Goal: Communication & Community: Answer question/provide support

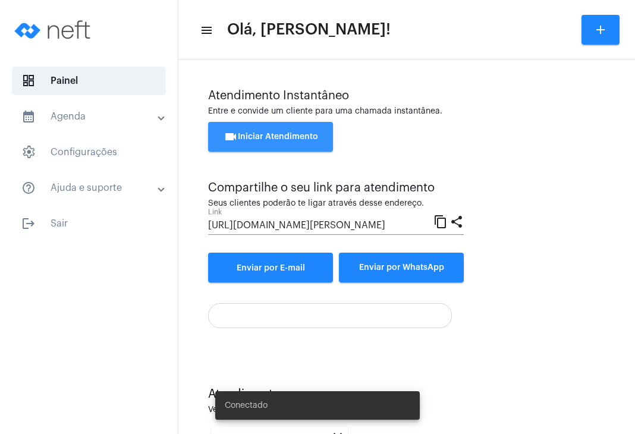
click at [310, 134] on span "videocam Iniciar Atendimento" at bounding box center [271, 137] width 95 height 8
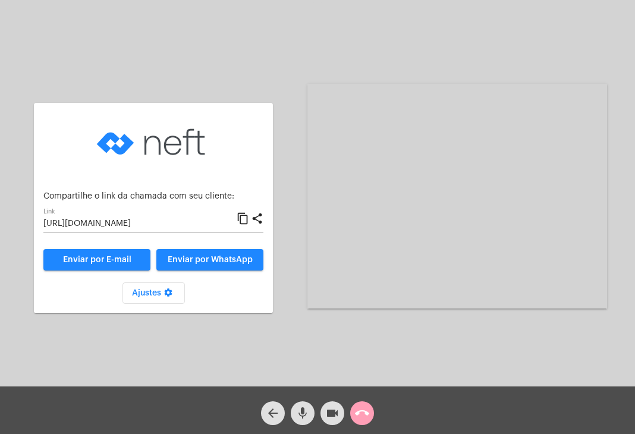
click at [364, 418] on mat-icon "call_end" at bounding box center [362, 413] width 14 height 14
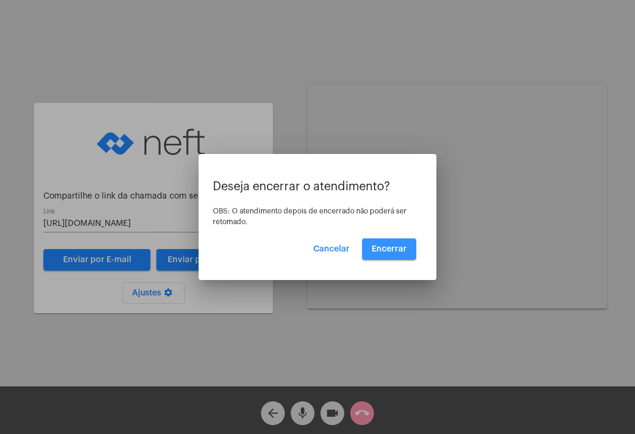
click at [385, 257] on button "Encerrar" at bounding box center [389, 248] width 54 height 21
